Goal: Use online tool/utility: Utilize a website feature to perform a specific function

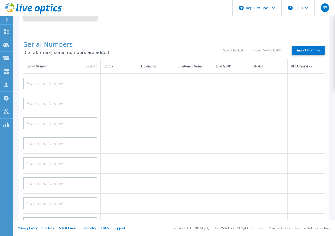
scroll to position [105, 0]
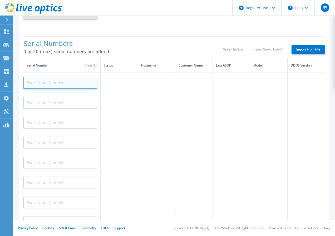
click at [40, 81] on input at bounding box center [60, 83] width 74 height 12
paste input "DE400242005176"
type input "DE400242005176"
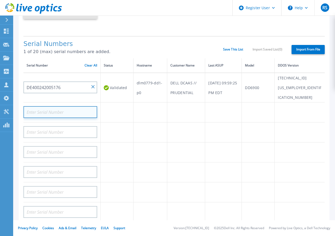
click at [36, 106] on input at bounding box center [60, 112] width 74 height 12
paste input "DE400242005177"
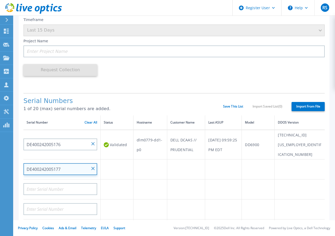
scroll to position [38, 0]
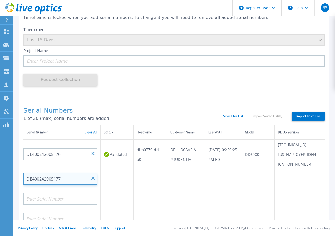
type input "DE400242005177"
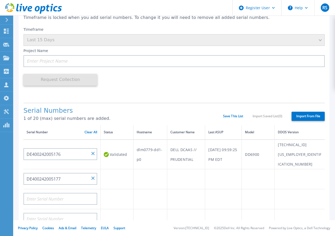
click at [225, 112] on div "Serial Numbers 1 of 20 (max) serial numbers are added. Save This List Import Sa…" at bounding box center [173, 114] width 301 height 22
click at [225, 117] on link "Save This List" at bounding box center [233, 116] width 20 height 4
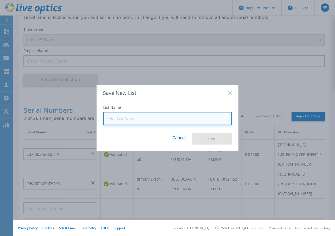
click at [128, 118] on input at bounding box center [167, 118] width 128 height 13
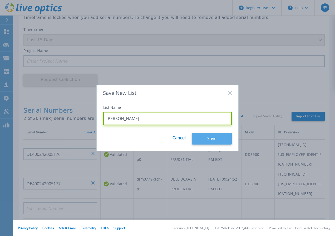
type input "rob stout"
click at [216, 139] on button "Save" at bounding box center [212, 139] width 40 height 12
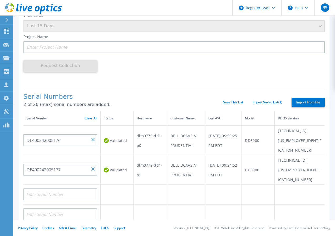
scroll to position [53, 0]
click at [6, 126] on icon at bounding box center [6, 125] width 6 height 5
click at [19, 31] on p "Dashboard" at bounding box center [23, 32] width 19 height 14
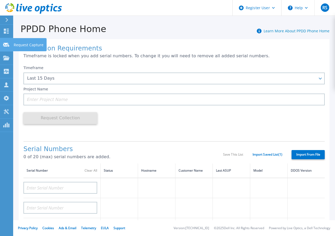
click at [31, 43] on p "Request Capture" at bounding box center [29, 45] width 30 height 14
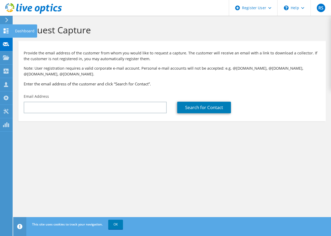
click at [6, 33] on use at bounding box center [6, 30] width 5 height 5
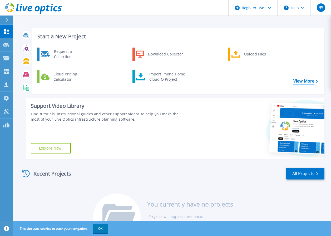
click at [308, 79] on link "View More" at bounding box center [305, 81] width 24 height 5
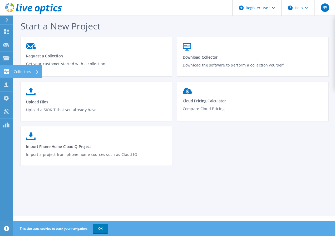
click at [6, 72] on icon at bounding box center [6, 71] width 5 height 5
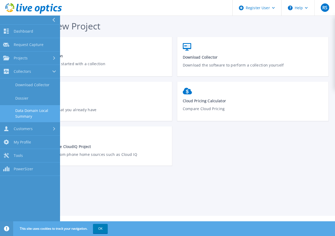
click at [34, 111] on link "Data Domain Local Summary" at bounding box center [30, 113] width 60 height 17
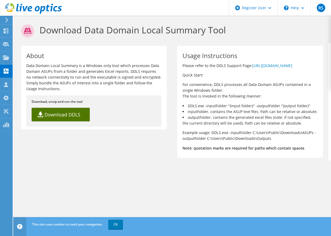
click at [66, 113] on link "Download DDLS" at bounding box center [61, 115] width 58 height 14
click at [252, 68] on link "[URL][DOMAIN_NAME]" at bounding box center [272, 65] width 40 height 5
click at [56, 114] on link "Download DDLS" at bounding box center [61, 115] width 58 height 14
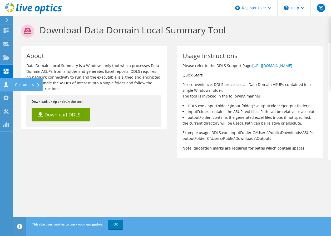
click at [33, 85] on div "Customers" at bounding box center [27, 84] width 30 height 13
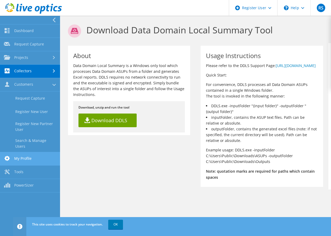
click at [23, 153] on link "My Profile" at bounding box center [30, 158] width 60 height 13
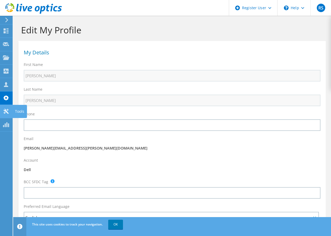
click at [19, 113] on div "Tools" at bounding box center [19, 111] width 14 height 13
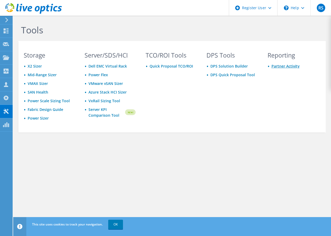
click at [281, 65] on link "Partner Activity" at bounding box center [285, 66] width 28 height 5
click at [40, 74] on link "Mid-Range Sizer" at bounding box center [42, 74] width 29 height 5
click at [220, 65] on link "DPS Solution Builder" at bounding box center [228, 66] width 37 height 5
click at [222, 73] on link "DPS Quick Proposal Tool" at bounding box center [232, 74] width 44 height 5
click at [97, 115] on link "Server KPI Comparison Tool" at bounding box center [106, 113] width 36 height 12
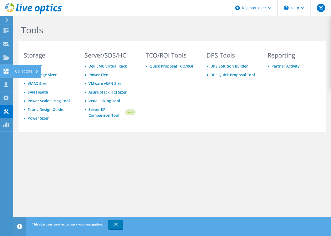
click at [28, 70] on div "Collectors" at bounding box center [26, 71] width 29 height 13
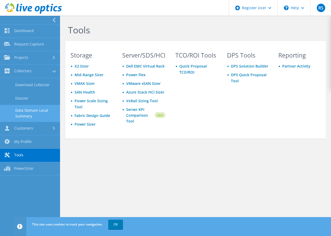
click at [29, 112] on link "Data Domain Local Summary" at bounding box center [30, 113] width 60 height 17
